Goal: Task Accomplishment & Management: Manage account settings

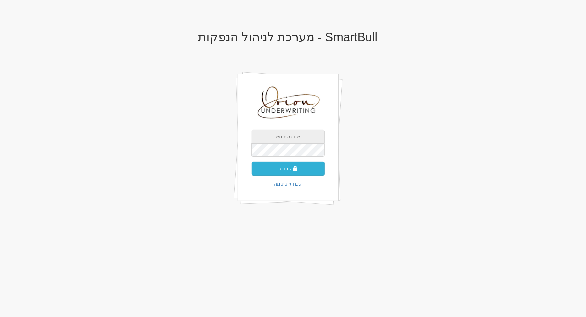
type input "[EMAIL_ADDRESS][DOMAIN_NAME]"
click at [295, 169] on span "submit" at bounding box center [295, 168] width 5 height 5
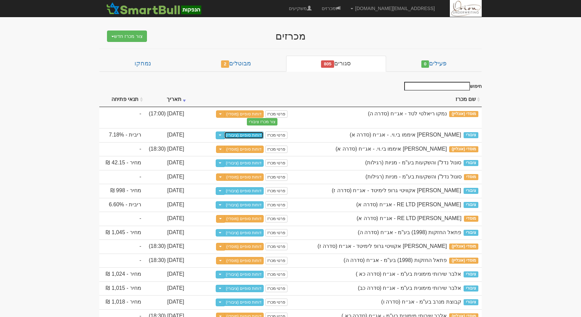
click at [224, 139] on link "דוחות סופיים (ציבורי)" at bounding box center [244, 135] width 40 height 7
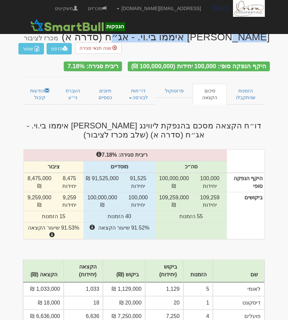
drag, startPoint x: 181, startPoint y: 38, endPoint x: 271, endPoint y: 37, distance: 89.6
click at [271, 37] on body "galf@orion-uw.com הגדרות חשבונות הנפקה תבניות הודעות קיבול" at bounding box center [144, 203] width 288 height 407
copy div "ליווינג סטון איממו בי.וי."
drag, startPoint x: 200, startPoint y: 2, endPoint x: 119, endPoint y: 107, distance: 132.5
click at [116, 107] on div "ליווינג סטון איממו בי.וי. - אג״ח (סדרה א) מכרז לציבור הדפס שמור שנה תנאי סגירה …" at bounding box center [144, 216] width 252 height 382
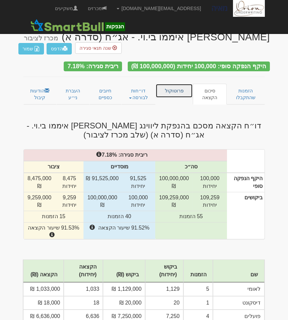
click at [174, 84] on link "פרוטוקול" at bounding box center [175, 91] width 38 height 14
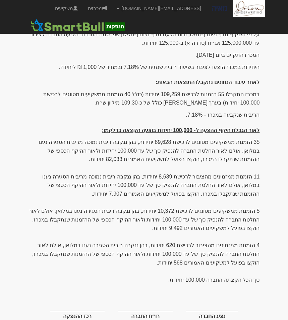
scroll to position [136, 0]
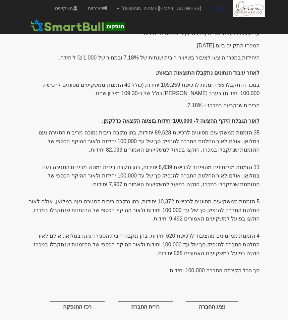
click at [171, 266] on p "סך הכל הקצתה החברה 100,000 יחידות." at bounding box center [145, 270] width 232 height 9
drag, startPoint x: 173, startPoint y: 258, endPoint x: 263, endPoint y: 37, distance: 239.5
click at [263, 37] on div "[DATE] פרוטוקול הנפקת ליווינג [PERSON_NAME] איממו בי.וי. - אג״ח (סדרה א) על פי …" at bounding box center [144, 155] width 242 height 354
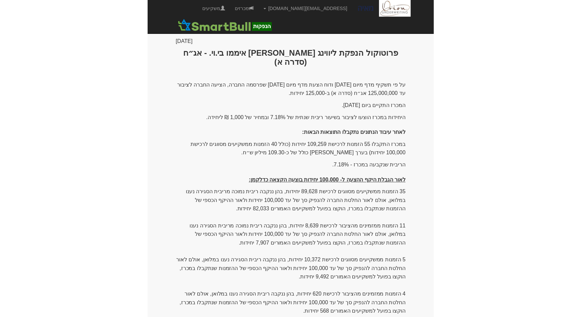
scroll to position [75, 0]
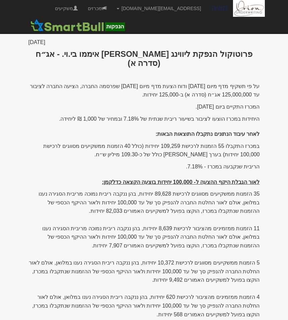
copy div "lorem ipsumd sita 0/52/5198. consect adipi elits doeius tempor incid utlab et 0…"
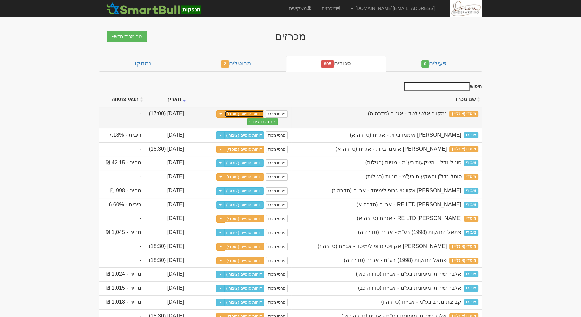
click at [243, 114] on link "דוחות סופיים (מוסדי)" at bounding box center [245, 113] width 40 height 7
click at [239, 112] on link "דוחות סופיים (מוסדי)" at bounding box center [245, 113] width 40 height 7
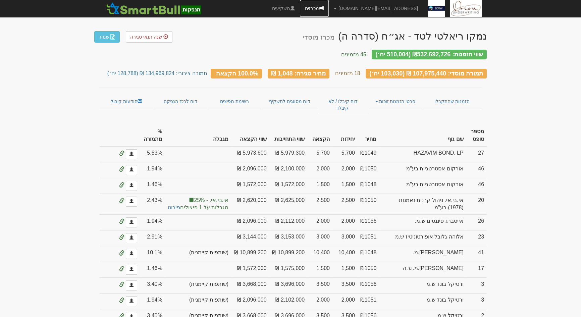
click at [324, 7] on span at bounding box center [321, 8] width 5 height 5
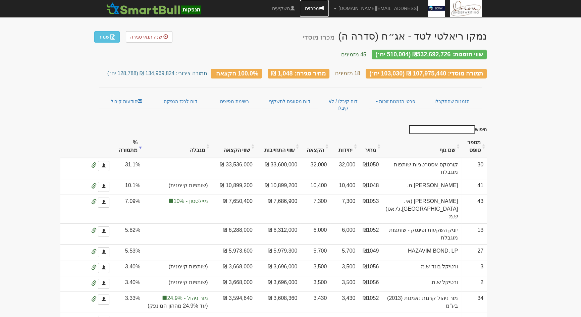
click at [324, 10] on span at bounding box center [321, 8] width 5 height 5
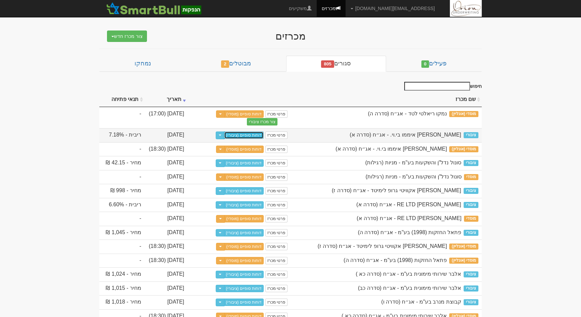
click at [258, 133] on link "דוחות סופיים (ציבורי)" at bounding box center [244, 135] width 40 height 7
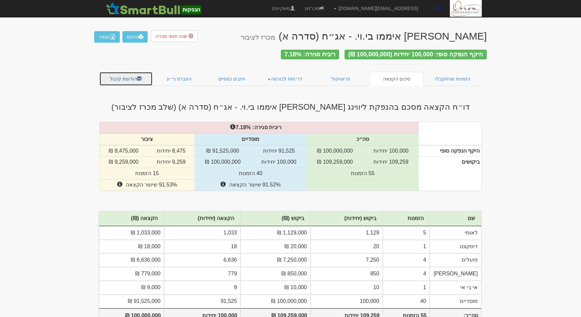
click at [114, 77] on link "הודעות קיבול" at bounding box center [125, 79] width 53 height 14
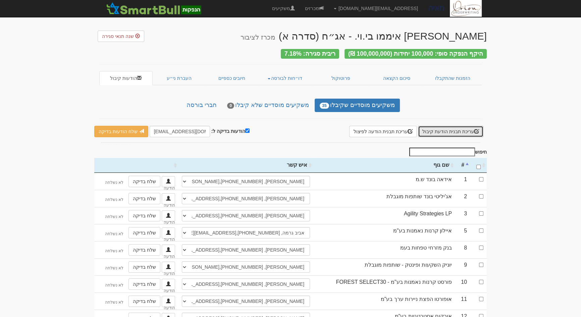
click at [468, 131] on button "עריכת תבנית הודעת קיבול" at bounding box center [450, 131] width 65 height 11
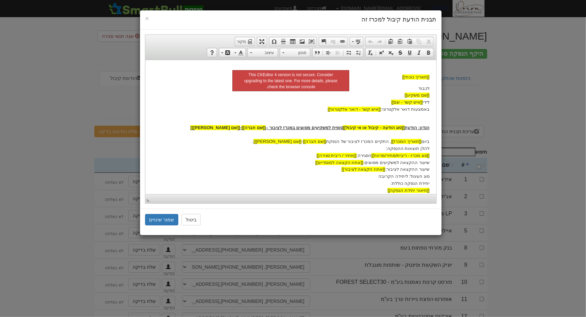
click at [467, 96] on div "× תבנית הודעת קיבול למכרז זה עורך טקסט עשיר, template_body סרגלי כלים של העורך …" at bounding box center [293, 158] width 586 height 317
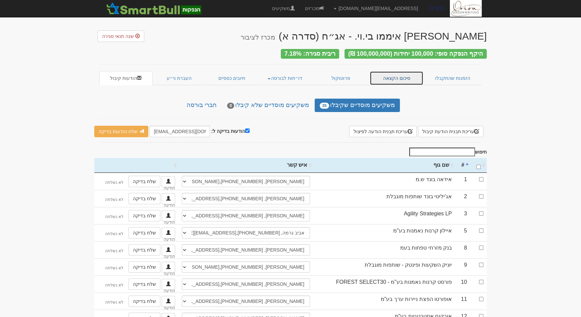
click at [390, 74] on link "סיכום הקצאה" at bounding box center [397, 78] width 54 height 14
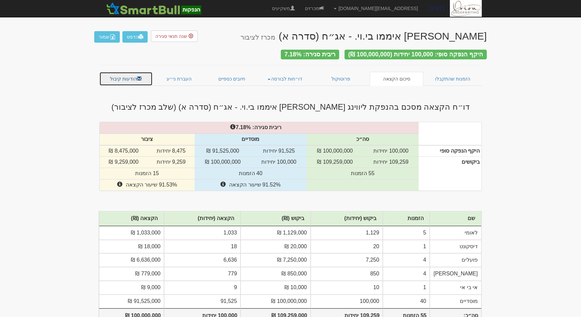
click at [136, 72] on link "הודעות קיבול" at bounding box center [125, 79] width 53 height 14
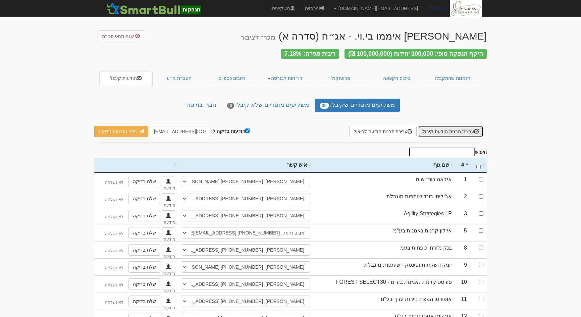
click at [466, 126] on button "עריכת תבנית הודעת קיבול" at bounding box center [450, 131] width 65 height 11
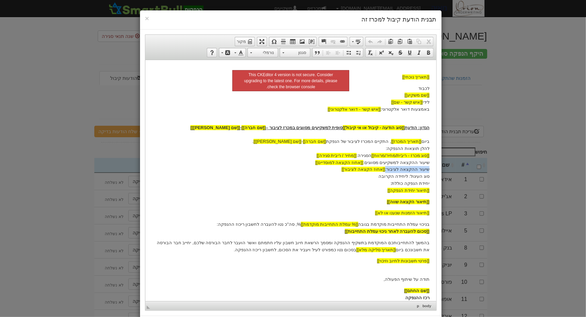
drag, startPoint x: 335, startPoint y: 169, endPoint x: 429, endPoint y: 167, distance: 93.7
click at [429, 167] on p "הנדון: הודעת [[סוג הודעה - קיבול או אי קיבול]] סופית למשקיעים מסווגים במכרז לצי…" at bounding box center [290, 155] width 277 height 77
click at [363, 161] on span "[[אחוז הקצאה למוסדיים]]" at bounding box center [339, 162] width 48 height 5
click at [372, 162] on p "הנדון: הודעת [[סוג הודעה - קיבול או אי קיבול]] סופית למשקיעים מסווגים במכרז לצי…" at bounding box center [290, 155] width 277 height 77
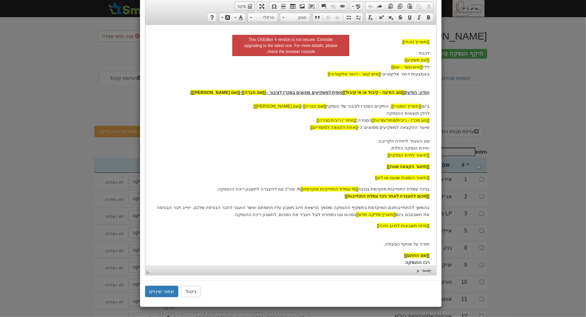
scroll to position [36, 0]
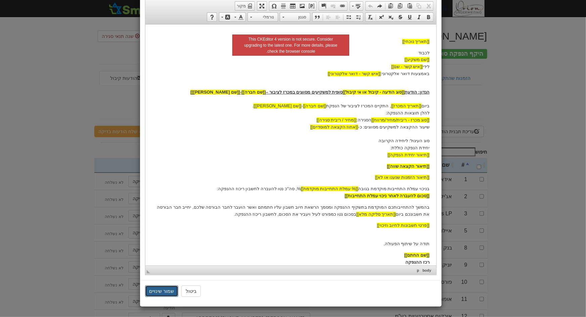
click at [163, 294] on button "שמור שינויים" at bounding box center [162, 291] width 34 height 11
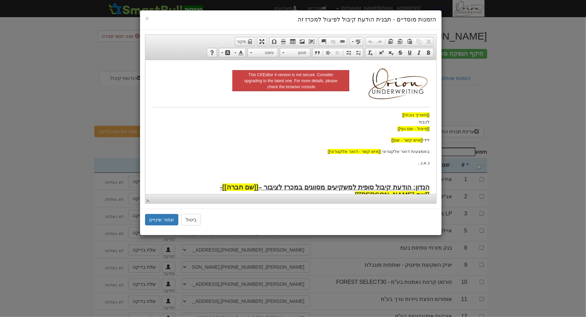
click at [310, 145] on body "[[תאריך נוכחי]] לכבוד [[פיצול - שם גוף]] לידי [[איש קשר - שם]] באמצעות דואר אלק…" at bounding box center [290, 243] width 277 height 355
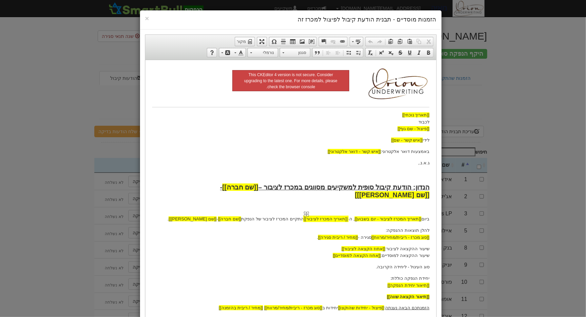
scroll to position [122, 0]
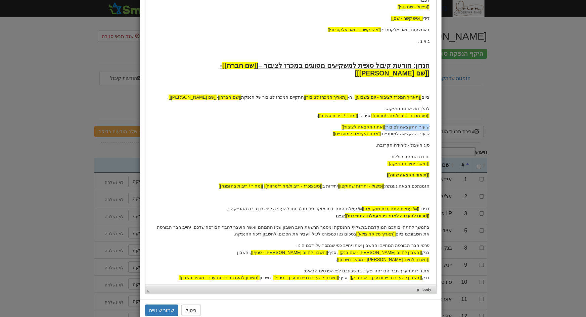
drag, startPoint x: 331, startPoint y: 117, endPoint x: 584, endPoint y: 57, distance: 260.2
click at [436, 119] on html "[[תאריך נוכחי]] לכבוד [[פיצול - שם גוף]] לידי [[איש קשר - שם]] באמצעות דואר אלק…" at bounding box center [290, 122] width 291 height 369
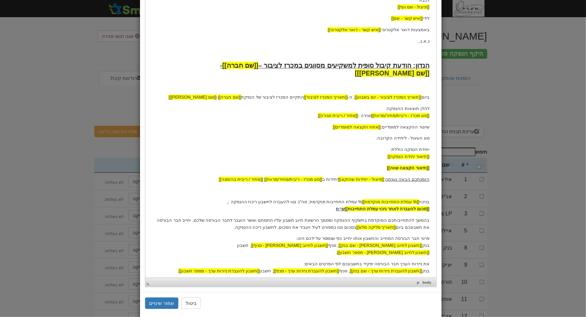
click at [389, 124] on p "שיעור ההקצאה למוסדיים: [[אחוז הקצאה למוסדיים]]" at bounding box center [290, 127] width 277 height 7
click at [160, 299] on button "שמור שינויים" at bounding box center [162, 303] width 34 height 11
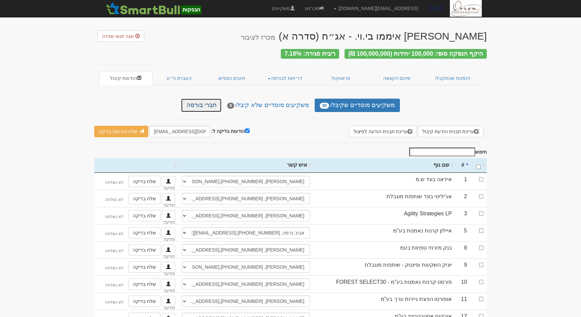
click at [214, 105] on link "חברי בורסה" at bounding box center [201, 105] width 40 height 13
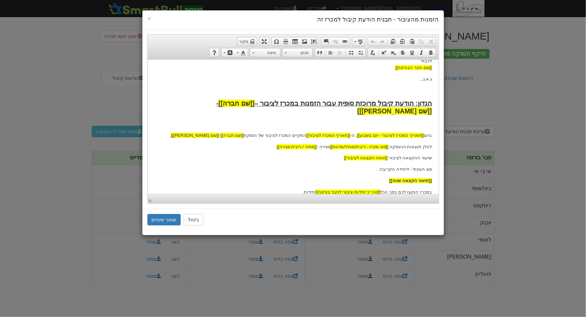
scroll to position [91, 0]
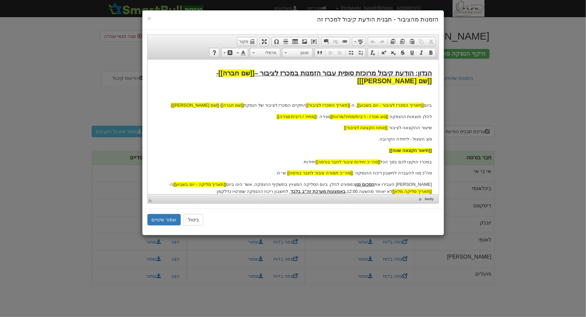
click at [396, 124] on p "שיעור ההקצאה לציבור: [[אחוז הקצאה לציבור]]" at bounding box center [292, 127] width 277 height 7
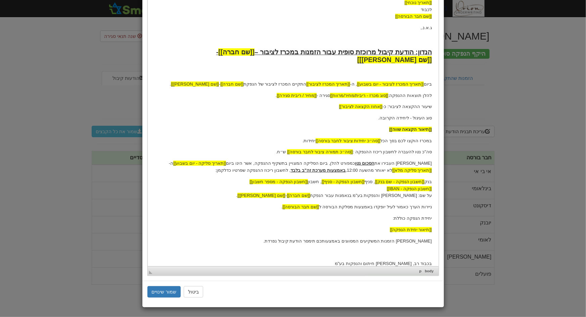
scroll to position [113, 0]
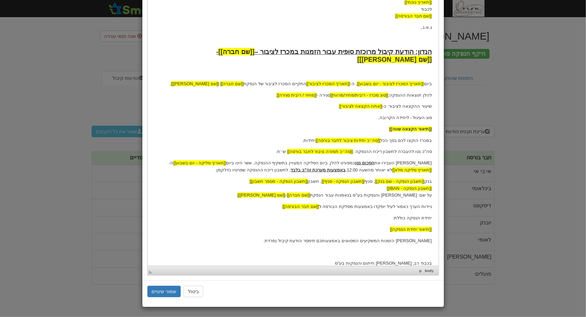
click at [384, 249] on p at bounding box center [292, 252] width 277 height 7
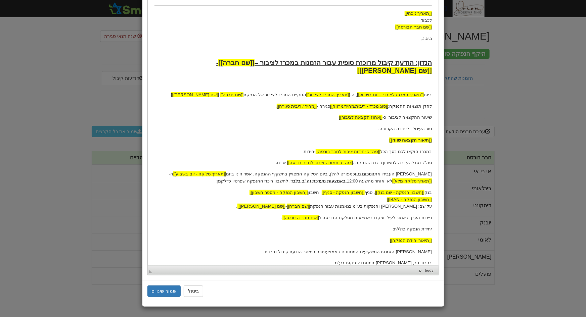
scroll to position [101, 0]
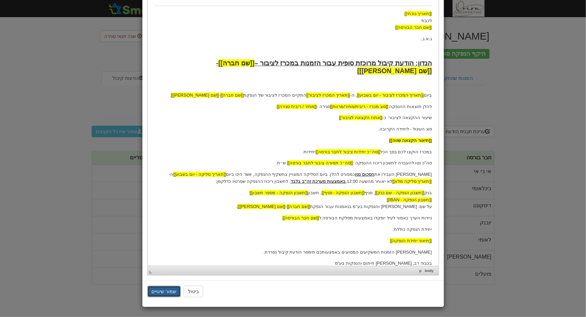
click at [181, 292] on button "שמור שינויים" at bounding box center [164, 291] width 34 height 11
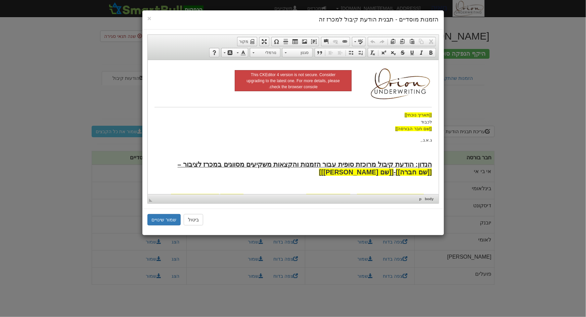
click at [329, 147] on body "[[תאריך נוכחי]] לכבוד [[שם חבר הבורסה]] ג.א.נ., [PERSON_NAME]: הודעת קיבול מרוכ…" at bounding box center [292, 259] width 277 height 386
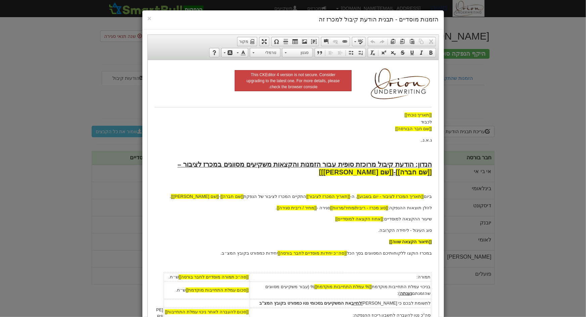
click at [391, 223] on body "[[תאריך נוכחי]] לכבוד [[שם חבר הבורסה]] ג.א.נ., הנדון: הודעת קיבול מרוכזת סופית…" at bounding box center [292, 259] width 277 height 386
click at [391, 221] on p "שיעור ההקצאה למוסדיים: [[אחוז הקצאה למוסדיים]]" at bounding box center [292, 218] width 277 height 7
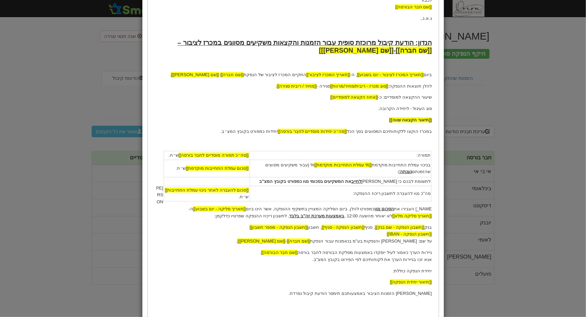
click at [402, 307] on p at bounding box center [292, 305] width 277 height 7
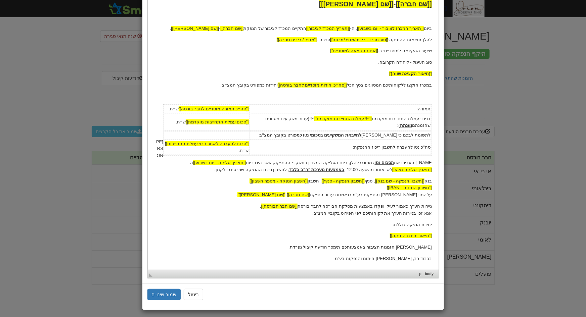
scroll to position [171, 0]
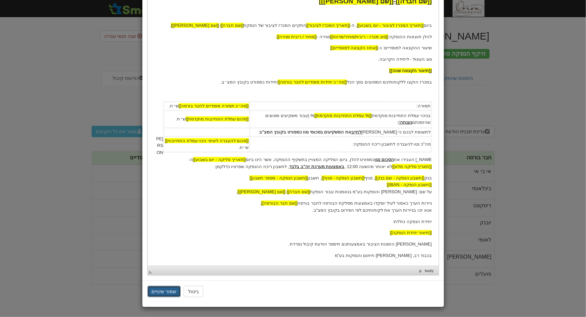
click at [162, 288] on button "שמור שינויים" at bounding box center [164, 291] width 34 height 11
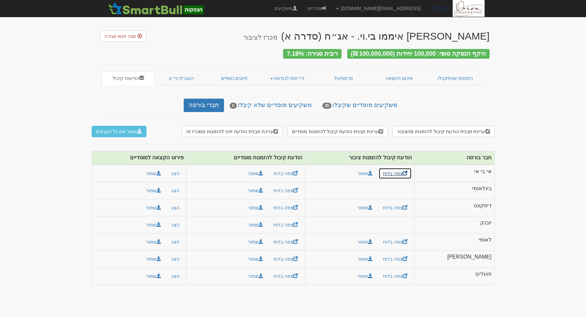
click at [412, 174] on link "צפה בדוח" at bounding box center [394, 173] width 33 height 11
click at [408, 76] on link "סיכום הקצאה" at bounding box center [399, 78] width 54 height 14
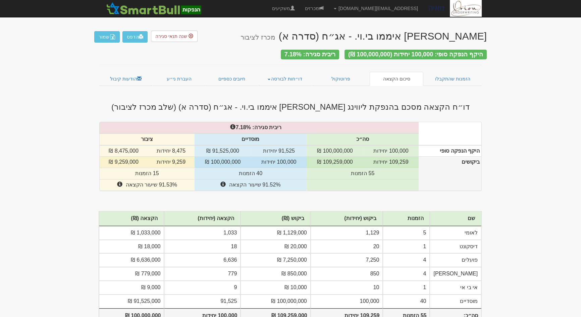
drag, startPoint x: 105, startPoint y: 159, endPoint x: 188, endPoint y: 159, distance: 82.6
click at [188, 159] on tr "ביקושים 109,259 יחידות 109,259,000 ₪ 100,000 יחידות 100,000,000 ₪ 9,259 יחידות …" at bounding box center [291, 162] width 382 height 11
click at [119, 157] on td "9,259,000 ₪" at bounding box center [124, 162] width 48 height 11
drag, startPoint x: 105, startPoint y: 161, endPoint x: 191, endPoint y: 161, distance: 86.6
click at [191, 161] on tr "ביקושים 109,259 יחידות 109,259,000 ₪ 100,000 יחידות 100,000,000 ₪ 9,259 יחידות …" at bounding box center [291, 162] width 382 height 11
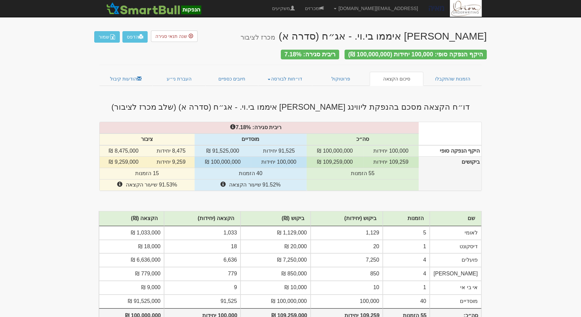
click at [128, 159] on td "9,259,000 ₪" at bounding box center [124, 162] width 48 height 11
click at [403, 163] on td "109,259 יחידות" at bounding box center [392, 162] width 56 height 11
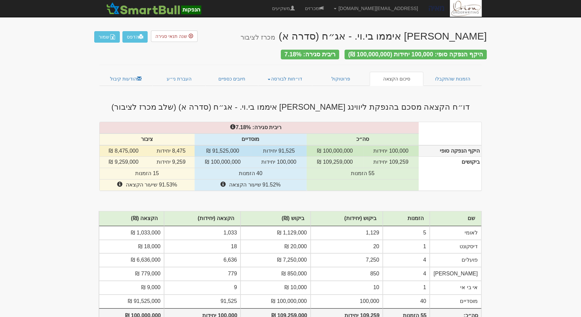
click at [408, 147] on td "100,000 יחידות" at bounding box center [392, 150] width 56 height 11
click at [398, 152] on td "100,000 יחידות" at bounding box center [392, 150] width 56 height 11
click at [399, 151] on td "100,000 יחידות" at bounding box center [392, 150] width 56 height 11
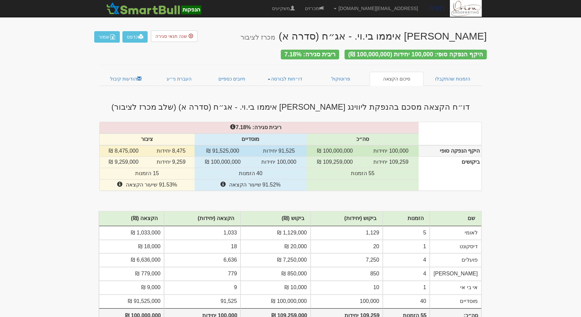
click at [399, 151] on td "100,000 יחידות" at bounding box center [392, 150] width 56 height 11
click at [348, 146] on td "100,000,000 ₪" at bounding box center [335, 150] width 57 height 11
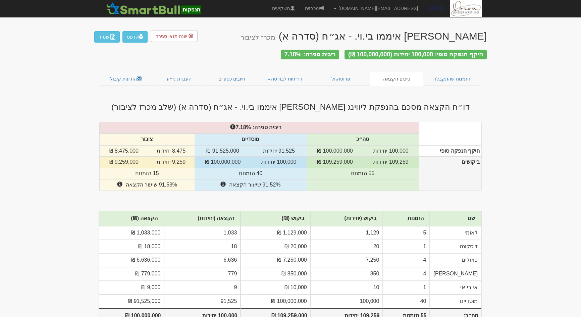
click at [336, 163] on td "109,259,000 ₪" at bounding box center [335, 162] width 57 height 11
click at [338, 162] on td "109,259,000 ₪" at bounding box center [335, 162] width 57 height 11
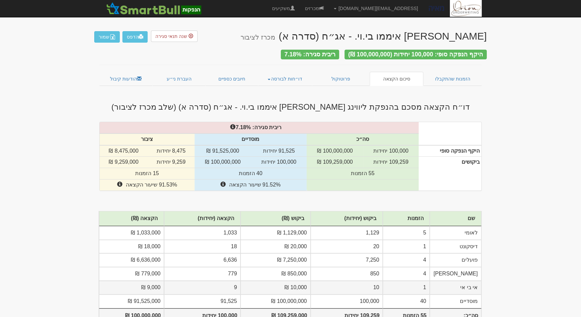
drag, startPoint x: 478, startPoint y: 230, endPoint x: 124, endPoint y: 287, distance: 358.0
click at [124, 287] on tbody "לאומי 5 1,129 1,129,000 ₪ 1,033 1,033,000 ₪ דיסקונט 1 20 20,000 ₪ 18 18,000 ₪ פ…" at bounding box center [290, 267] width 383 height 82
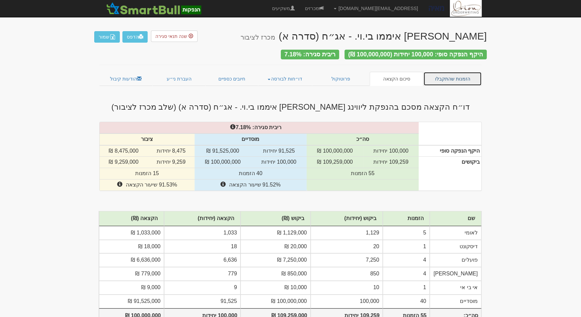
click at [456, 77] on link "הזמנות שהתקבלו" at bounding box center [453, 79] width 58 height 14
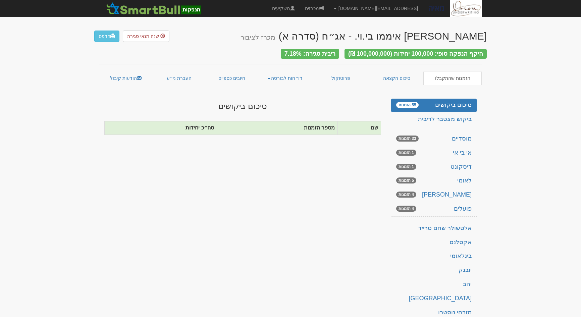
click at [466, 203] on link "פועלים 4 הזמנות" at bounding box center [434, 208] width 86 height 13
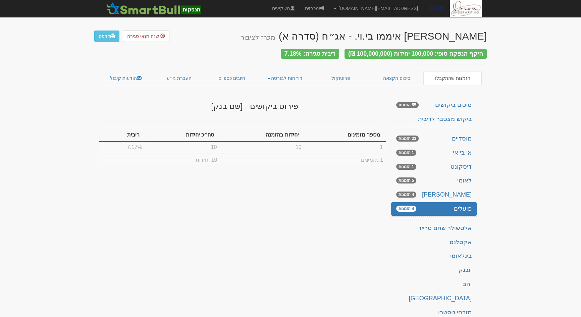
click at [470, 211] on link "פועלים 4 הזמנות" at bounding box center [434, 208] width 86 height 13
click at [469, 192] on link "[PERSON_NAME] 4 הזמנות" at bounding box center [434, 194] width 86 height 13
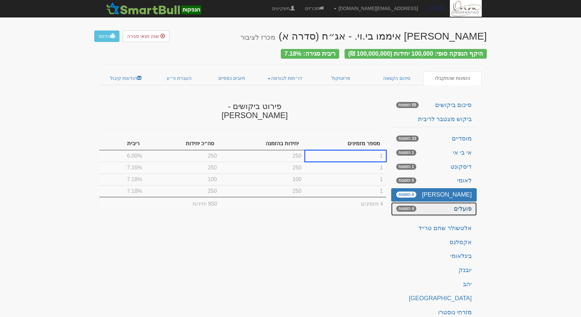
click at [470, 210] on link "פועלים 4 הזמנות" at bounding box center [434, 208] width 86 height 13
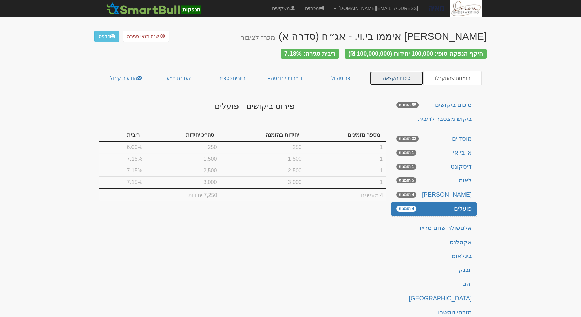
click at [403, 71] on link "סיכום הקצאה" at bounding box center [397, 78] width 54 height 14
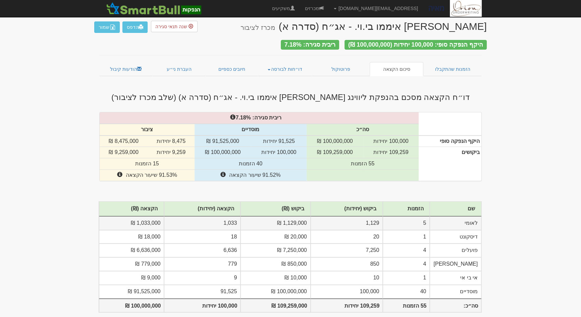
scroll to position [15, 0]
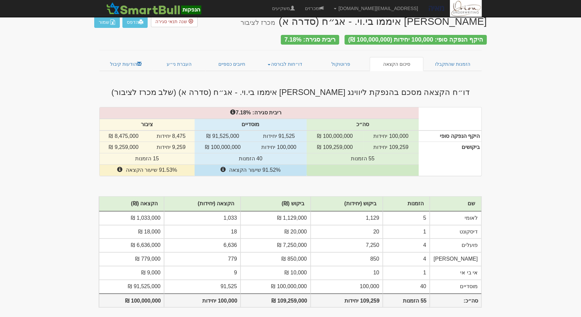
drag, startPoint x: 103, startPoint y: 164, endPoint x: 285, endPoint y: 166, distance: 182.3
click at [285, 166] on tr "91.52% שיעור הקצאה 91.53% שיעור הקצאה" at bounding box center [291, 170] width 382 height 11
